Goal: Find contact information: Find contact information

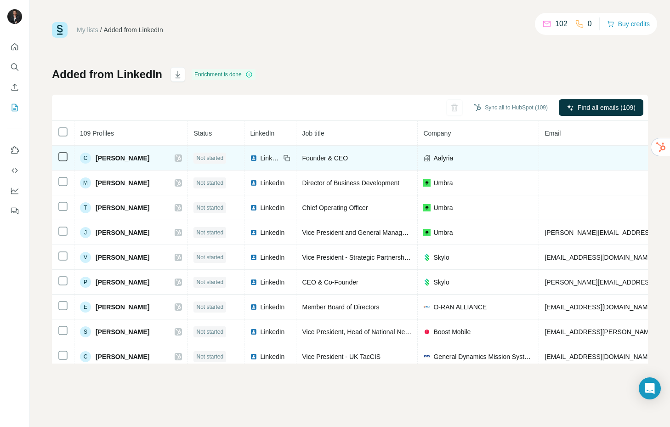
click at [126, 157] on span "[PERSON_NAME]" at bounding box center [123, 158] width 54 height 9
click at [571, 162] on td at bounding box center [625, 158] width 173 height 25
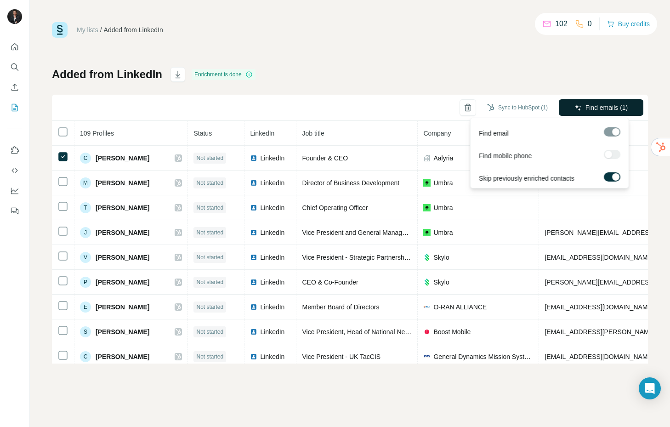
click at [608, 111] on span "Find emails (1)" at bounding box center [607, 107] width 43 height 9
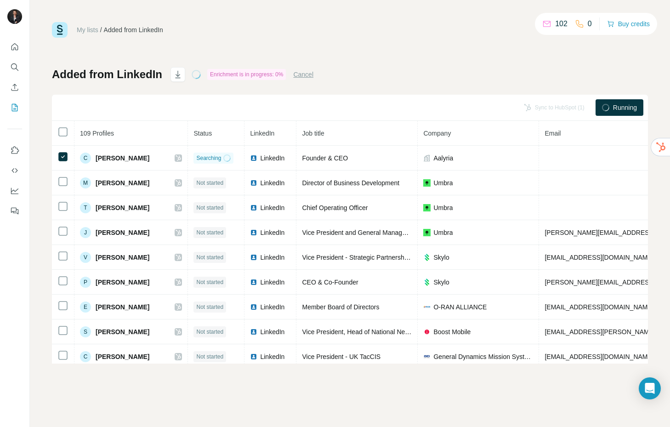
click at [608, 111] on div at bounding box center [605, 107] width 7 height 7
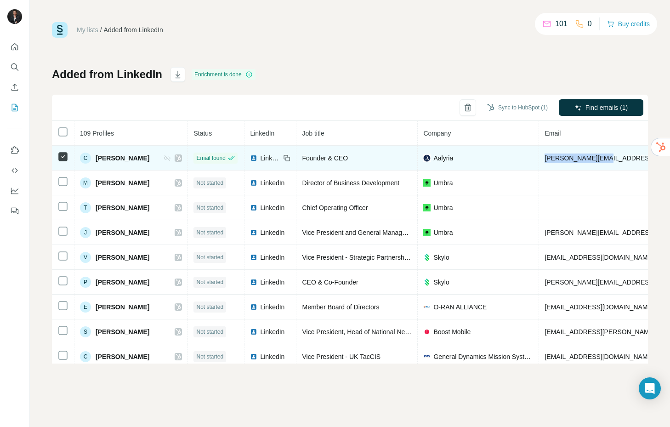
drag, startPoint x: 609, startPoint y: 158, endPoint x: 552, endPoint y: 160, distance: 57.0
click at [552, 160] on td "[PERSON_NAME][EMAIL_ADDRESS][DOMAIN_NAME]" at bounding box center [625, 158] width 173 height 25
copy span "[PERSON_NAME][EMAIL_ADDRESS][DOMAIN_NAME]"
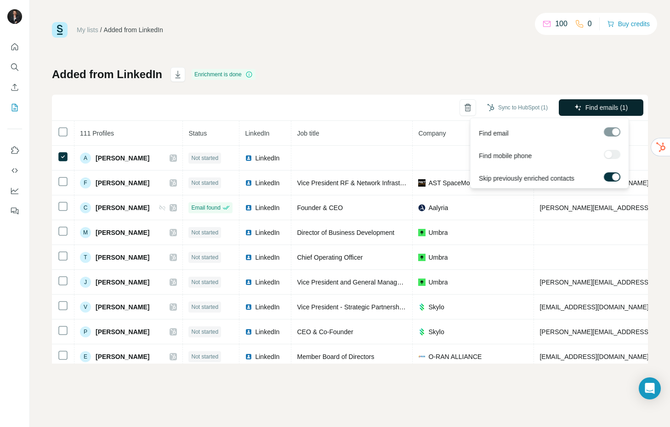
click at [613, 111] on span "Find emails (1)" at bounding box center [607, 107] width 43 height 9
